Goal: Navigation & Orientation: Find specific page/section

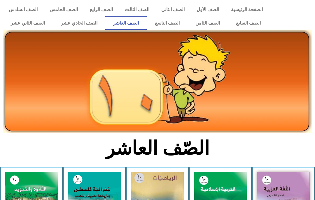
click at [86, 19] on link "الصف الحادي عشر" at bounding box center [79, 22] width 53 height 13
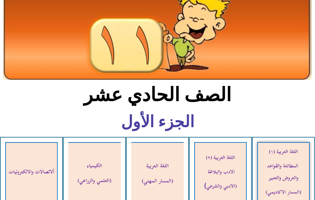
scroll to position [36, 0]
click at [215, 165] on img at bounding box center [220, 173] width 53 height 62
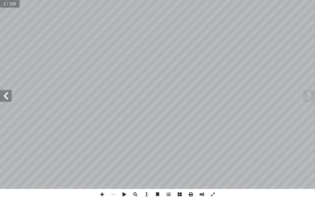
click at [8, 94] on span at bounding box center [6, 96] width 12 height 12
click at [11, 90] on span at bounding box center [6, 96] width 12 height 12
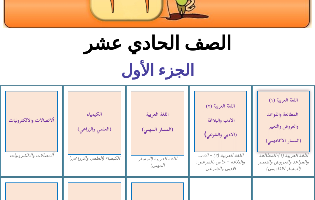
scroll to position [87, 0]
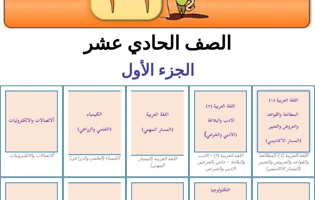
click at [162, 126] on img at bounding box center [157, 122] width 53 height 65
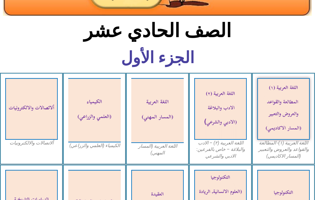
click at [283, 101] on img at bounding box center [283, 109] width 53 height 62
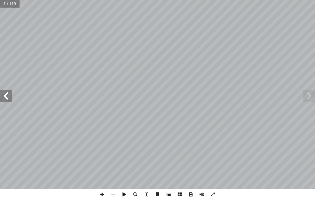
click at [2, 95] on span at bounding box center [6, 96] width 12 height 12
click at [5, 98] on span at bounding box center [6, 96] width 12 height 12
click at [11, 95] on span at bounding box center [6, 96] width 12 height 12
click at [315, 98] on span at bounding box center [309, 96] width 12 height 12
click at [2, 99] on span at bounding box center [6, 96] width 12 height 12
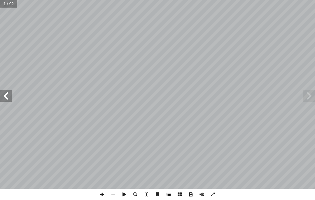
click at [9, 99] on span at bounding box center [6, 96] width 12 height 12
click at [11, 92] on span at bounding box center [6, 96] width 12 height 12
click at [10, 97] on span at bounding box center [6, 96] width 12 height 12
click at [9, 92] on span at bounding box center [6, 96] width 12 height 12
